Goal: Task Accomplishment & Management: Manage account settings

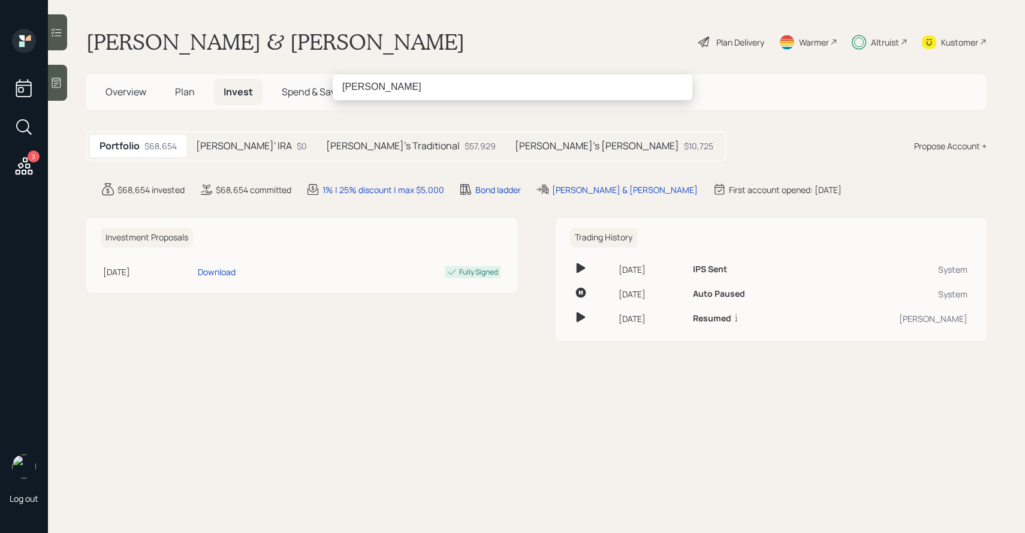
type input "[PERSON_NAME]"
click at [28, 168] on icon at bounding box center [24, 166] width 22 height 22
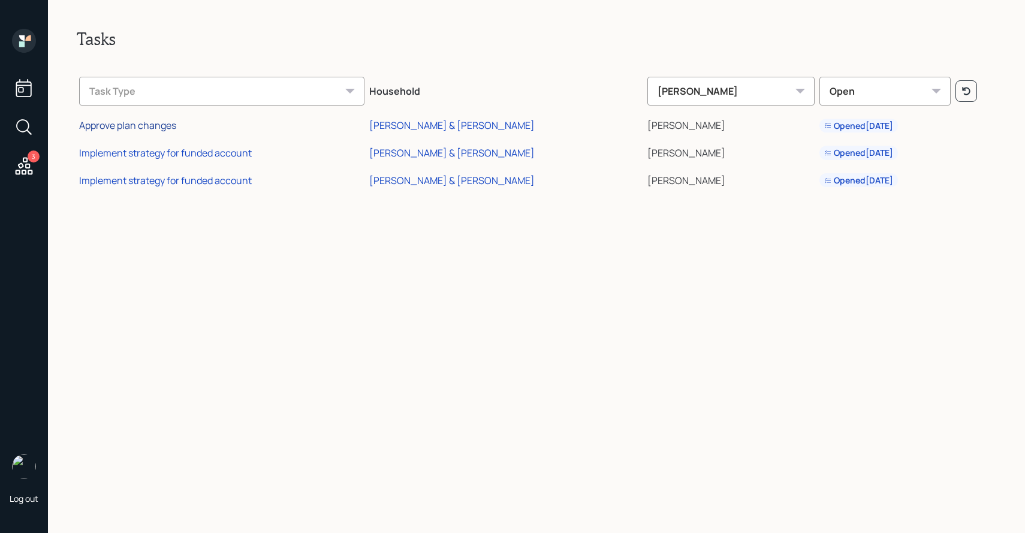
click at [141, 127] on div "Approve plan changes" at bounding box center [127, 125] width 97 height 13
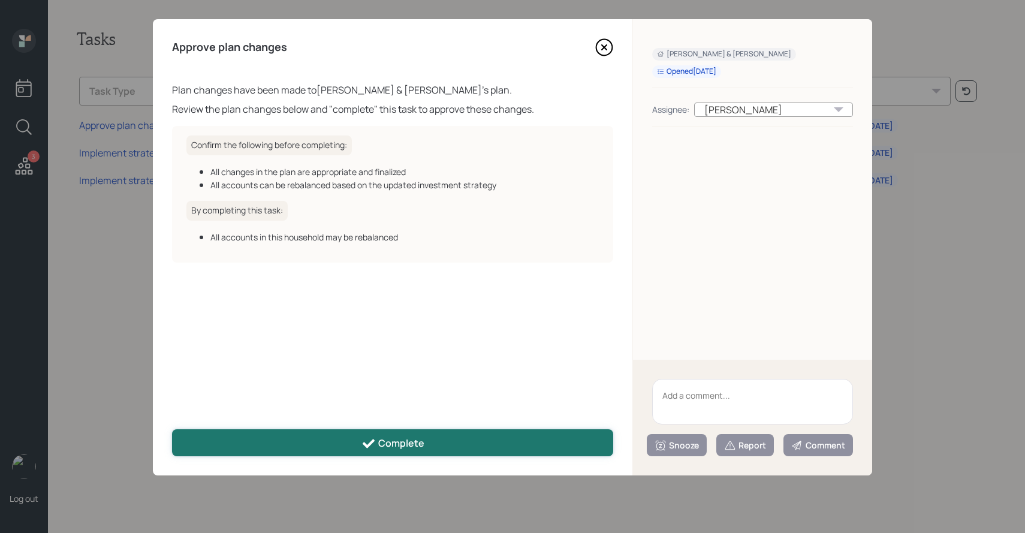
click at [387, 435] on button "Complete" at bounding box center [392, 442] width 441 height 27
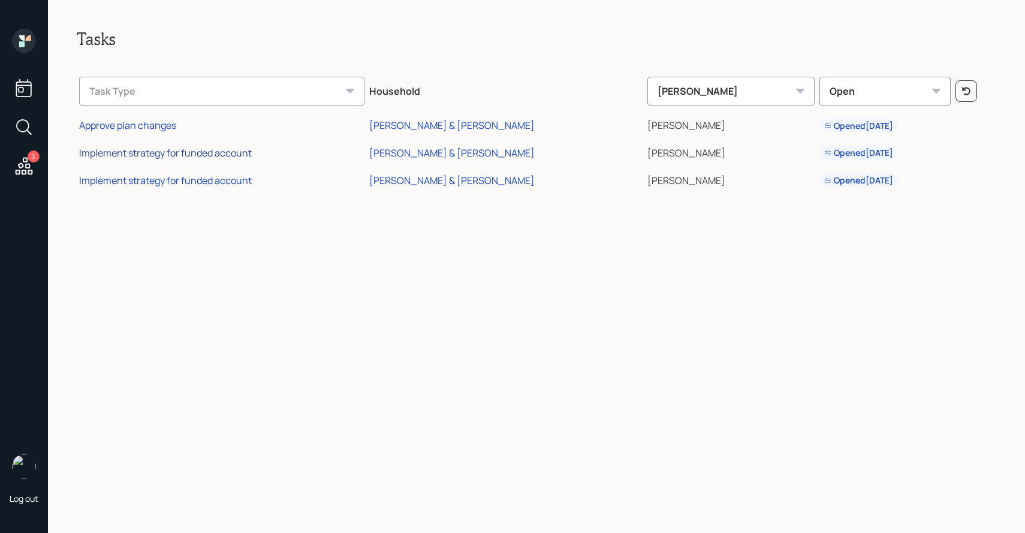
click at [142, 156] on div "Implement strategy for funded account" at bounding box center [165, 152] width 173 height 13
click at [440, 130] on div "[PERSON_NAME] & [PERSON_NAME]" at bounding box center [451, 125] width 165 height 13
